Goal: Find contact information: Find contact information

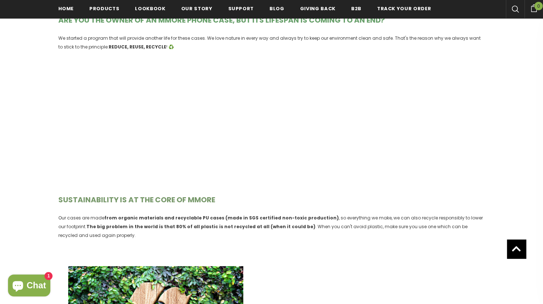
scroll to position [109, 0]
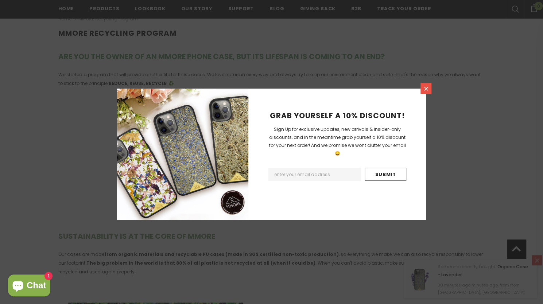
click at [425, 89] on icon at bounding box center [426, 89] width 4 height 4
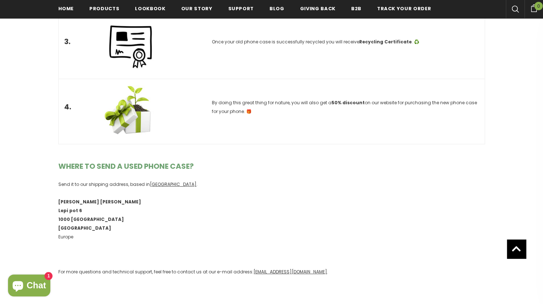
scroll to position [1314, 0]
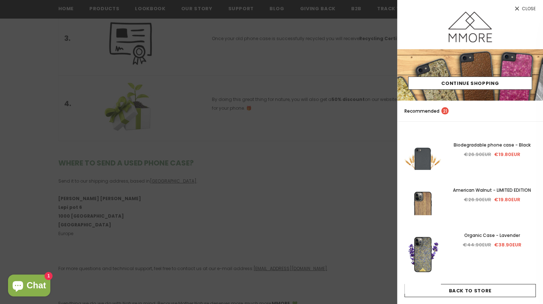
click at [516, 7] on icon at bounding box center [517, 8] width 6 height 6
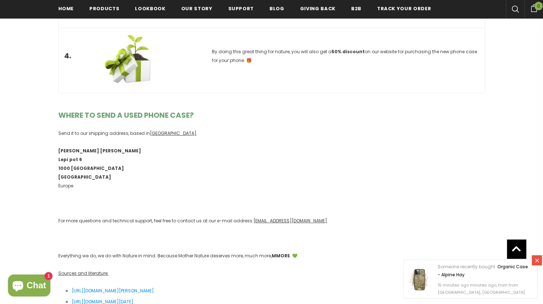
scroll to position [1350, 0]
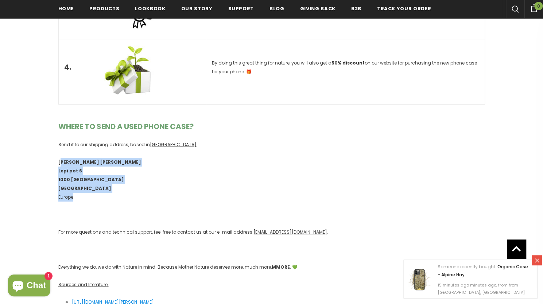
drag, startPoint x: 59, startPoint y: 137, endPoint x: 113, endPoint y: 171, distance: 63.7
click at [113, 171] on p "[PERSON_NAME] [PERSON_NAME] Lepi pot 6 1000 Ljubljana [GEOGRAPHIC_DATA] [GEOGRA…" at bounding box center [271, 180] width 427 height 44
click at [107, 165] on p "[PERSON_NAME] [PERSON_NAME] Lepi pot 6 1000 Ljubljana [GEOGRAPHIC_DATA] [GEOGRA…" at bounding box center [271, 180] width 427 height 44
drag, startPoint x: 107, startPoint y: 164, endPoint x: 61, endPoint y: 145, distance: 49.9
click at [61, 158] on p "[PERSON_NAME] [PERSON_NAME] Lepi pot 6 1000 Ljubljana [GEOGRAPHIC_DATA] [GEOGRA…" at bounding box center [271, 180] width 427 height 44
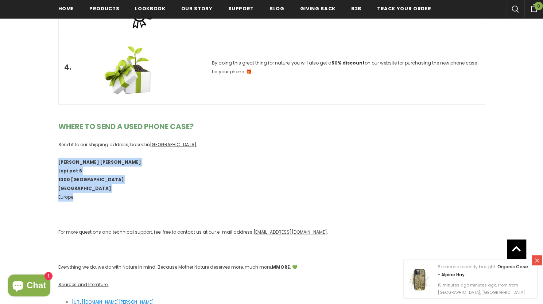
drag, startPoint x: 82, startPoint y: 173, endPoint x: 41, endPoint y: 137, distance: 54.6
copy p "[PERSON_NAME] [PERSON_NAME] Lepi pot 6 1000 Ljubljana [GEOGRAPHIC_DATA] [GEOGRA…"
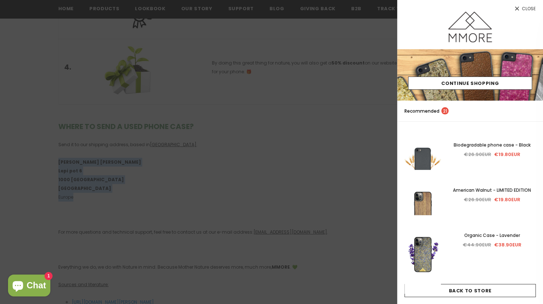
click at [532, 7] on span "Close" at bounding box center [529, 9] width 14 height 4
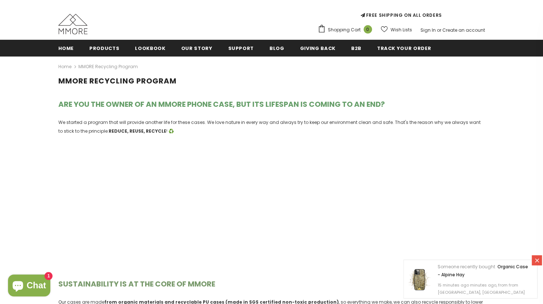
scroll to position [109, 0]
